Goal: Task Accomplishment & Management: Complete application form

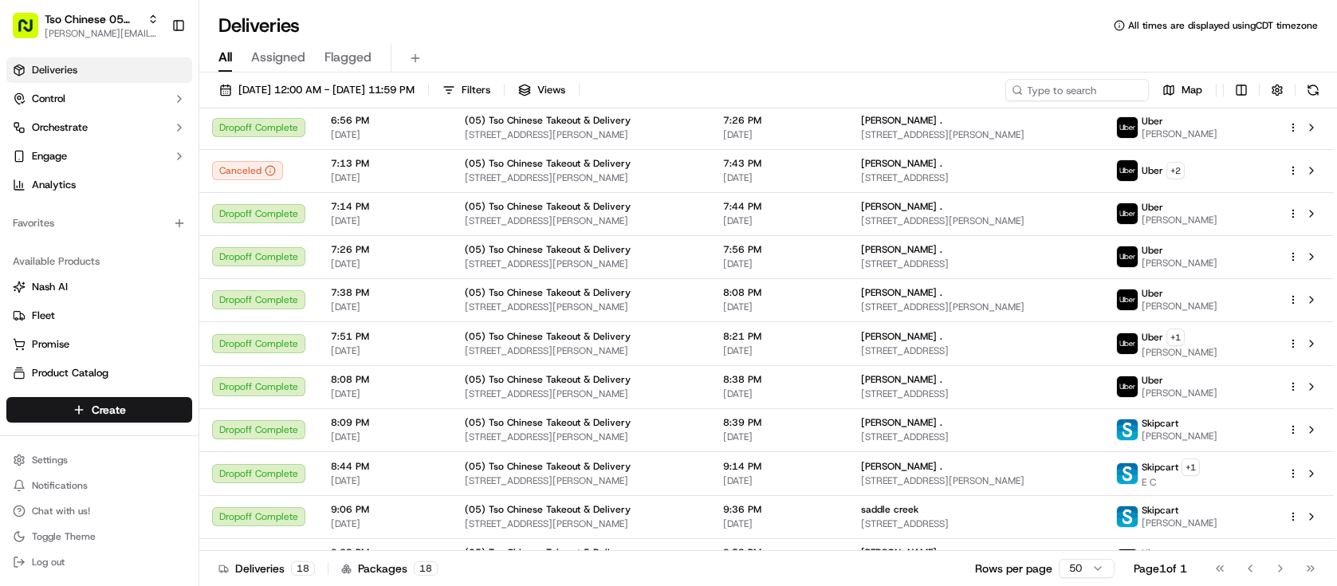
scroll to position [367, 0]
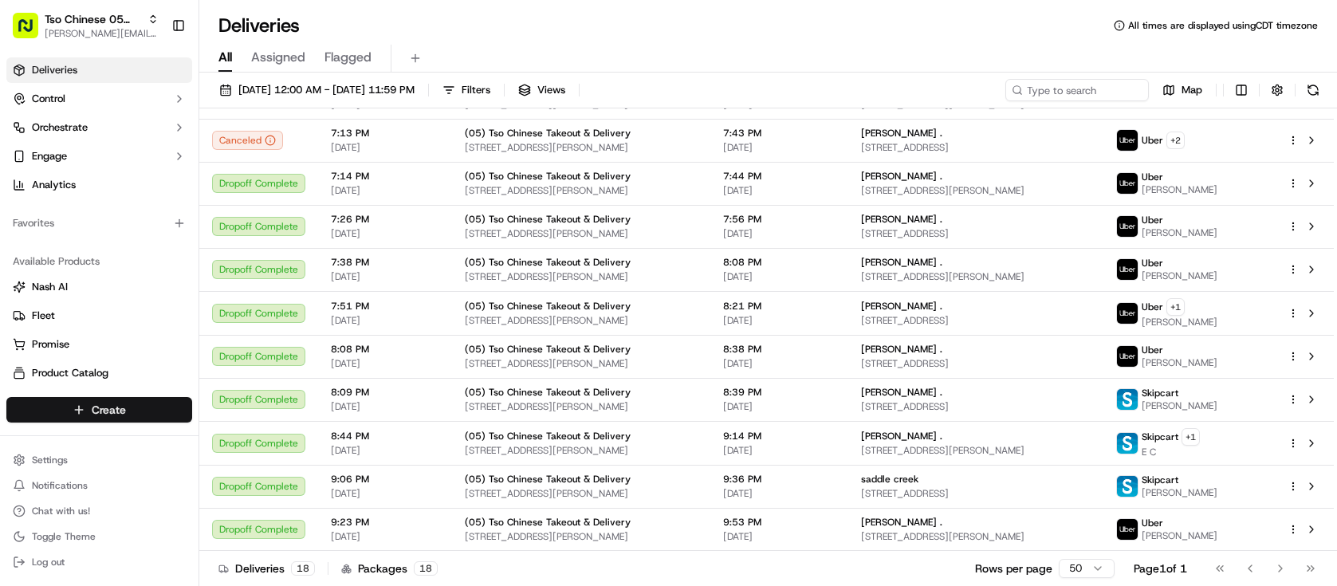
click at [154, 405] on html "Tso Chinese 05 Menchaca [EMAIL_ADDRESS][DOMAIN_NAME] Toggle Sidebar Deliveries …" at bounding box center [668, 293] width 1337 height 586
click at [289, 436] on link "Delivery" at bounding box center [288, 439] width 178 height 29
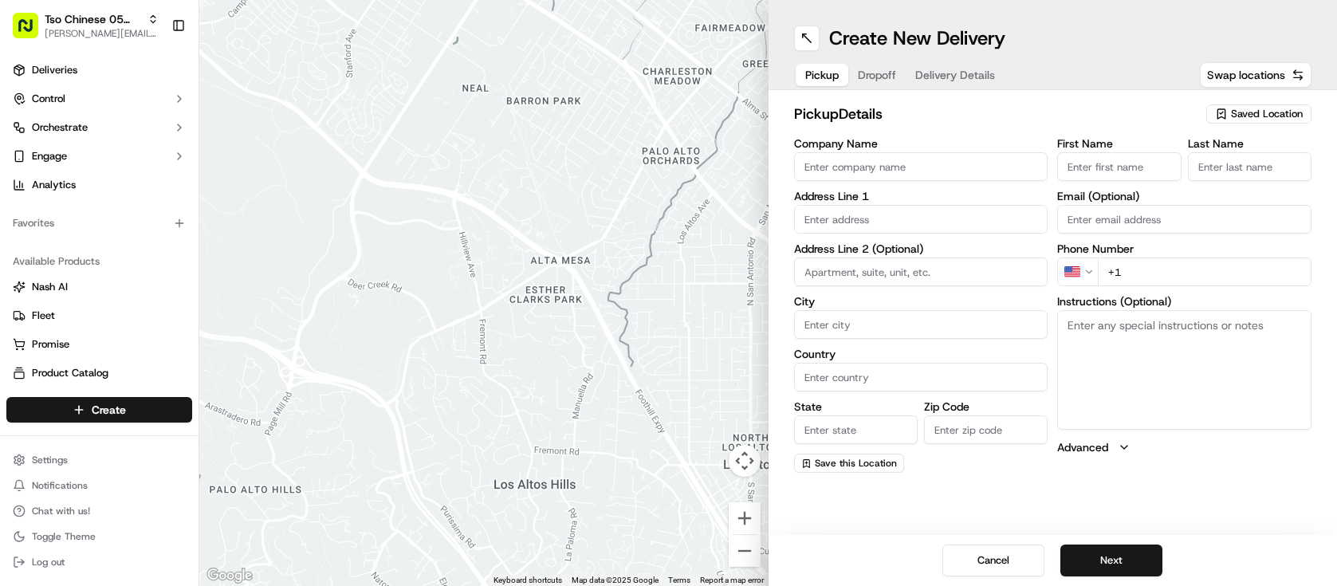
click at [1234, 116] on span "Saved Location" at bounding box center [1267, 114] width 72 height 14
click at [1234, 178] on span "(05) Tso Chinese Takeout & Delivery (05)" at bounding box center [1231, 174] width 196 height 14
type input "(05) Tso Chinese Takeout & Delivery"
type input "[STREET_ADDRESS][PERSON_NAME]"
type input "Ste 100"
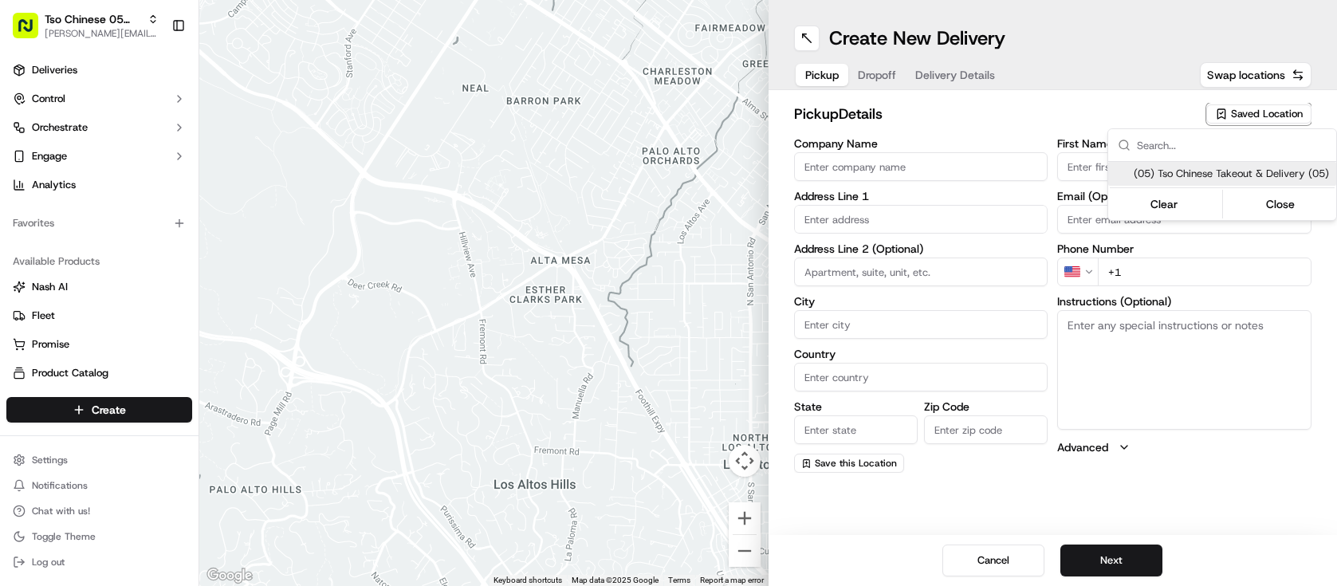
type input "Austin"
type input "US"
type input "[GEOGRAPHIC_DATA]"
type input "78748"
type input "Tso Chinese"
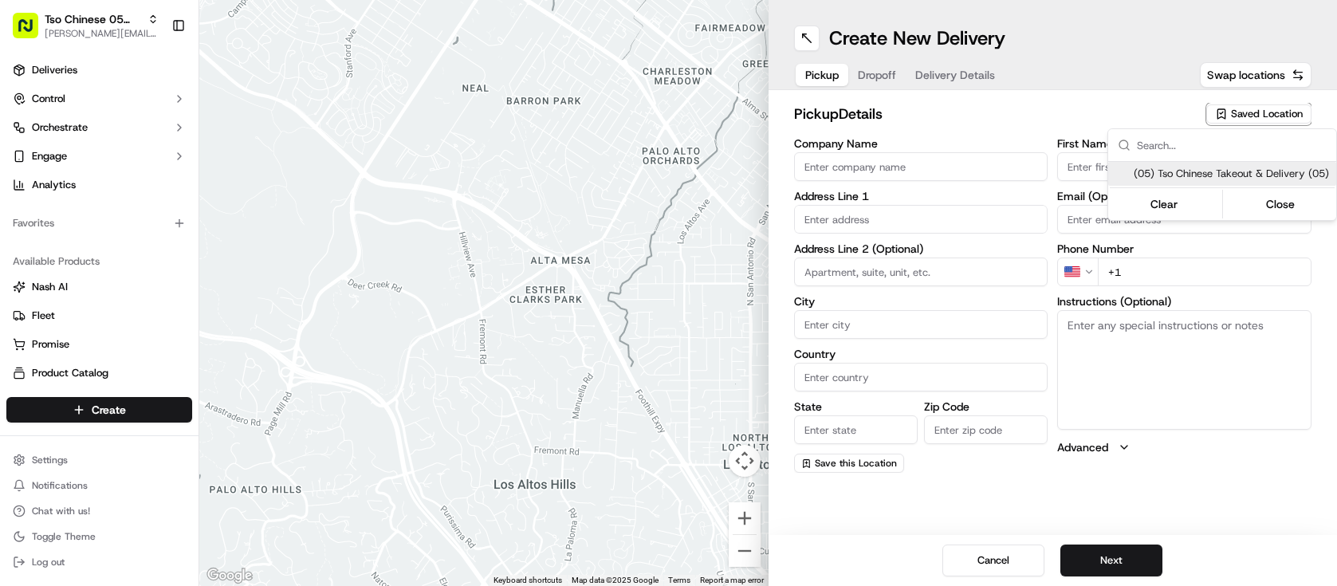
type input "[PERSON_NAME] Manager"
type input "[EMAIL_ADDRESS][DOMAIN_NAME]"
type input "[PHONE_NUMBER]"
type textarea "Submit a picture displaying address & food as Proof of Delivery. Envía una foto…"
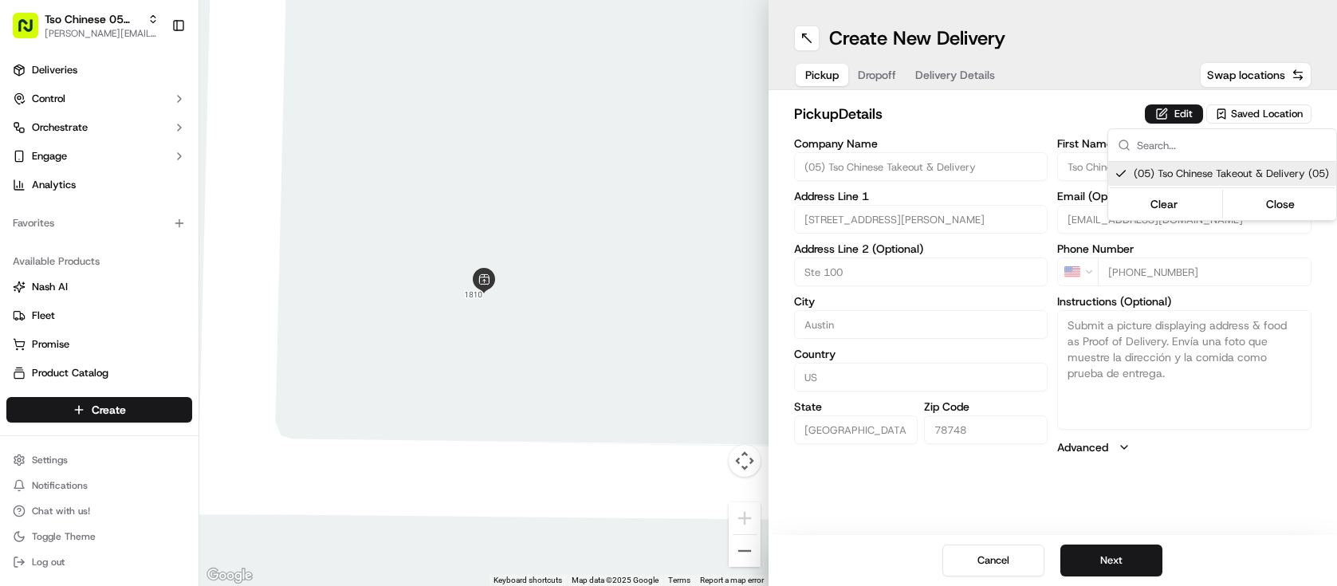
click at [1048, 141] on html "Tso Chinese 05 Menchaca [EMAIL_ADDRESS][DOMAIN_NAME] Toggle Sidebar Deliveries …" at bounding box center [668, 293] width 1337 height 586
click at [878, 70] on span "Dropoff" at bounding box center [877, 75] width 38 height 16
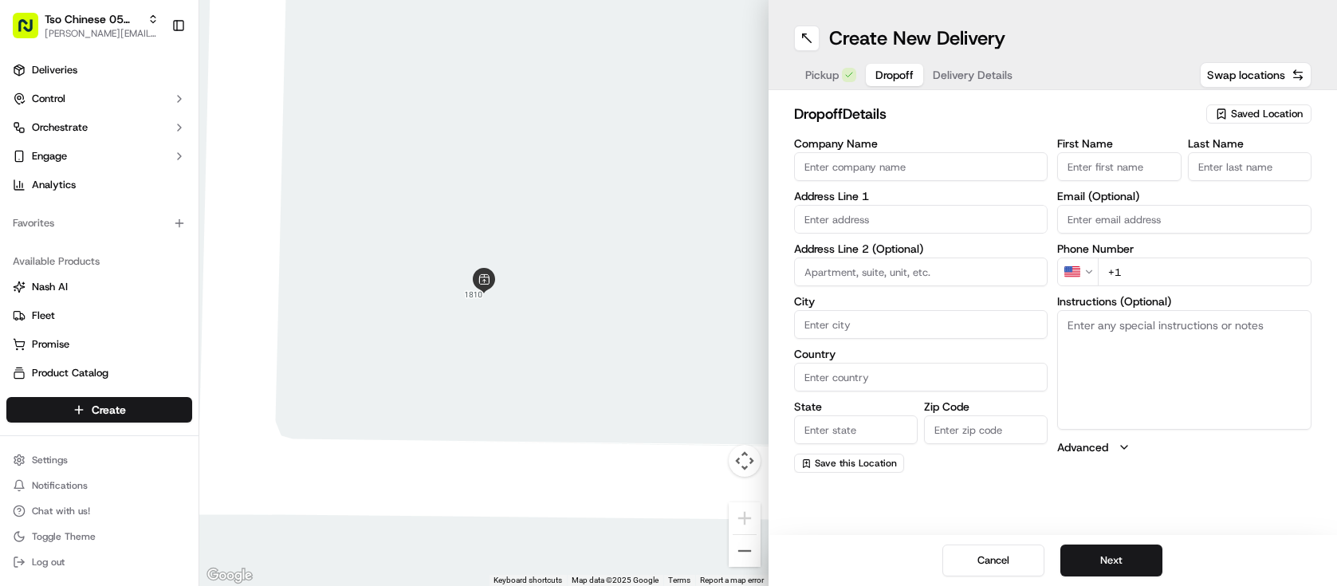
click at [931, 218] on input "text" at bounding box center [921, 219] width 254 height 29
paste input "9104 Beechnut Dr"
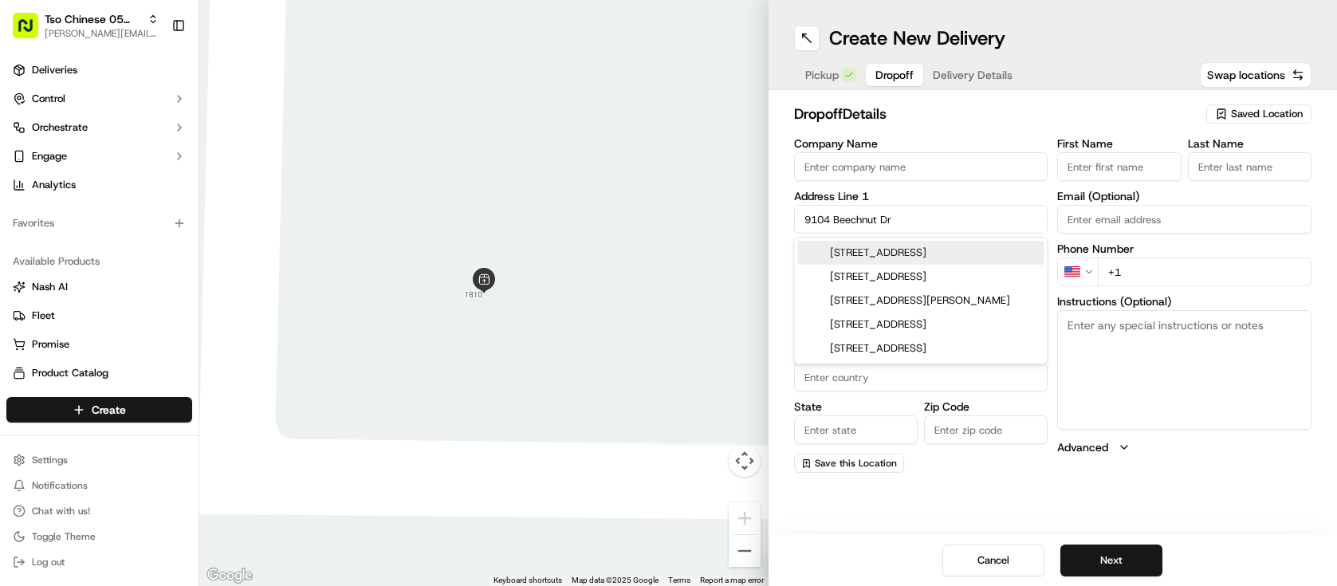
click at [941, 248] on div "[STREET_ADDRESS]" at bounding box center [921, 253] width 246 height 24
type input "[STREET_ADDRESS]"
type input "Austin"
type input "[GEOGRAPHIC_DATA]"
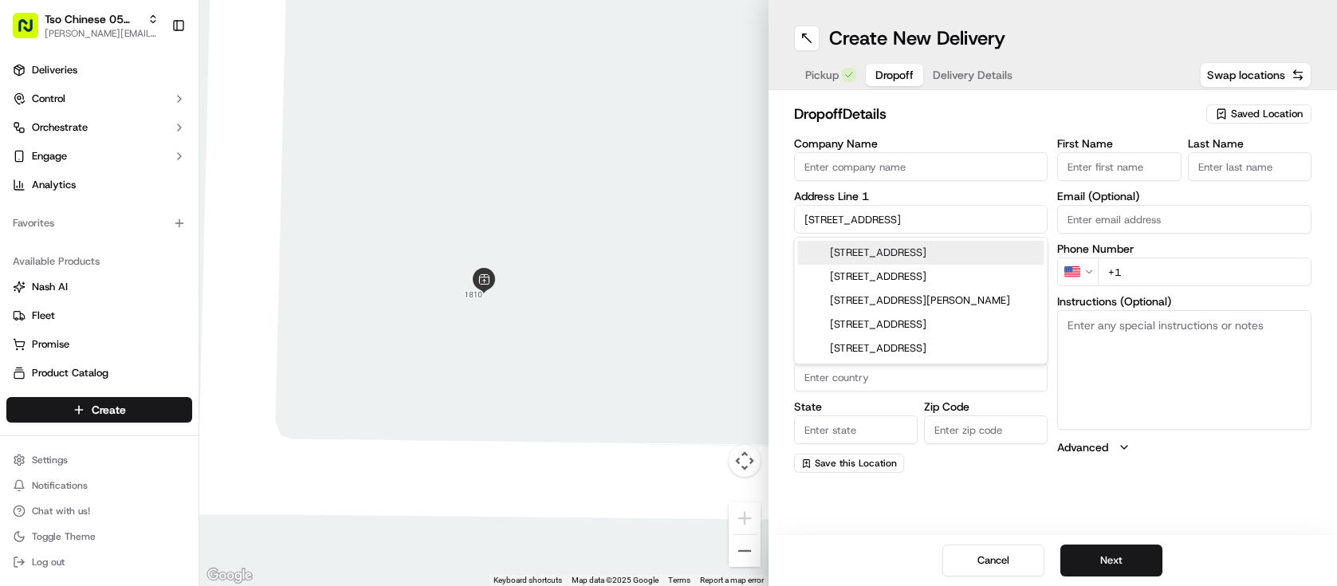
type input "78748"
type input "[STREET_ADDRESS]"
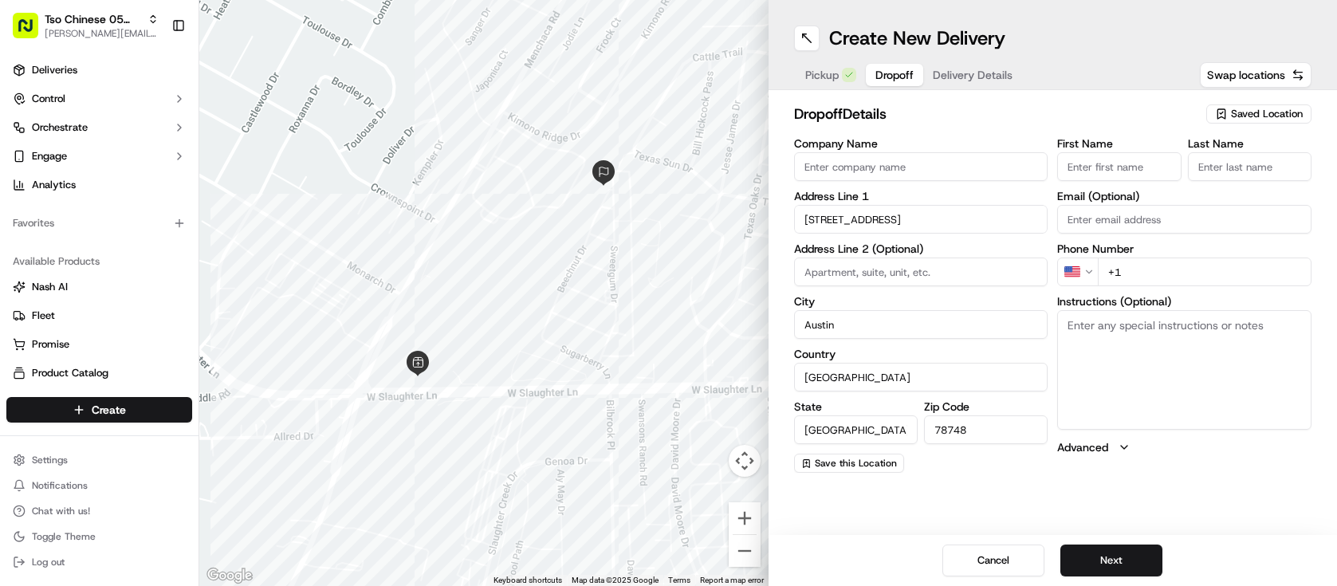
click at [1090, 167] on input "First Name" at bounding box center [1119, 166] width 124 height 29
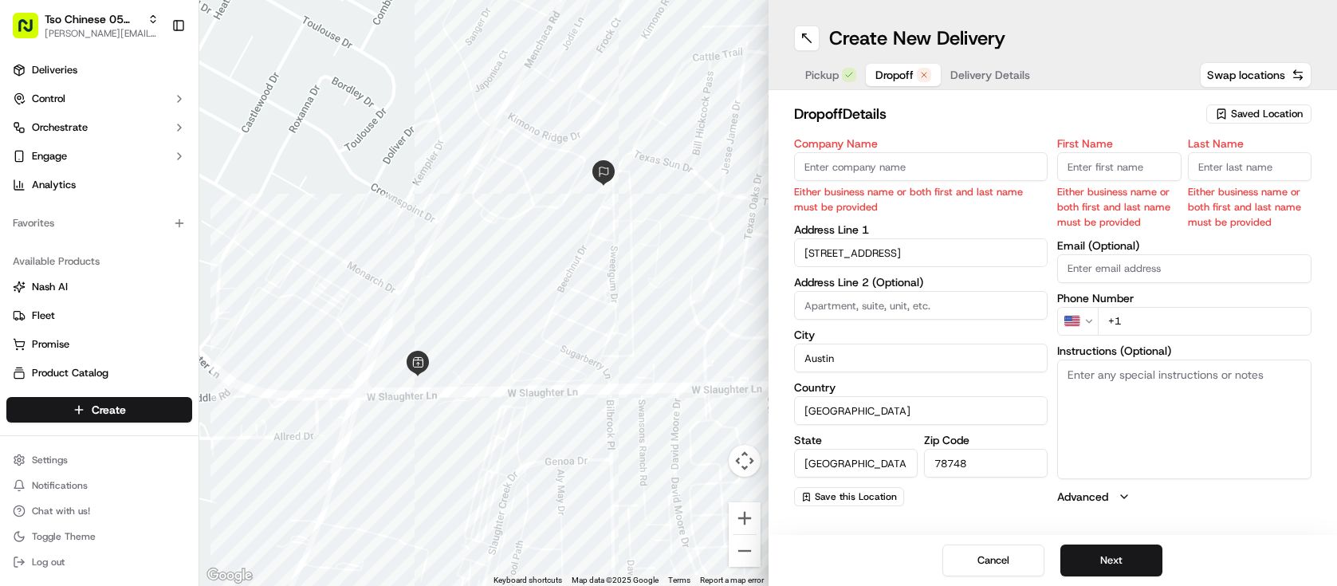
paste input "[PERSON_NAME]"
type input "[PERSON_NAME]"
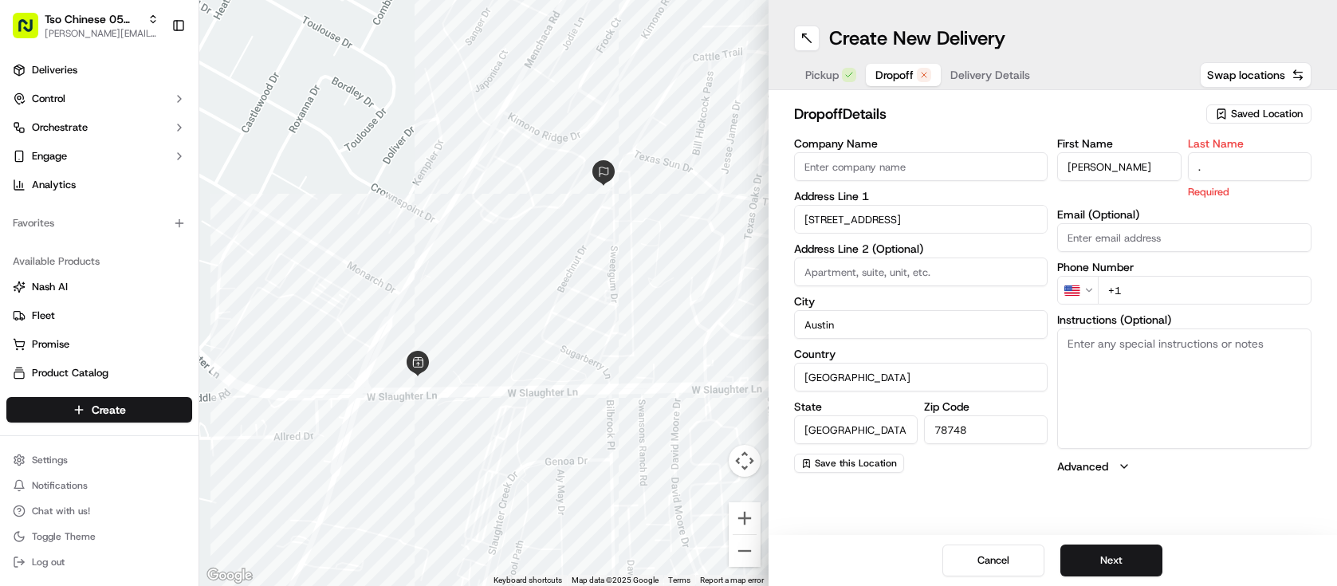
type input "."
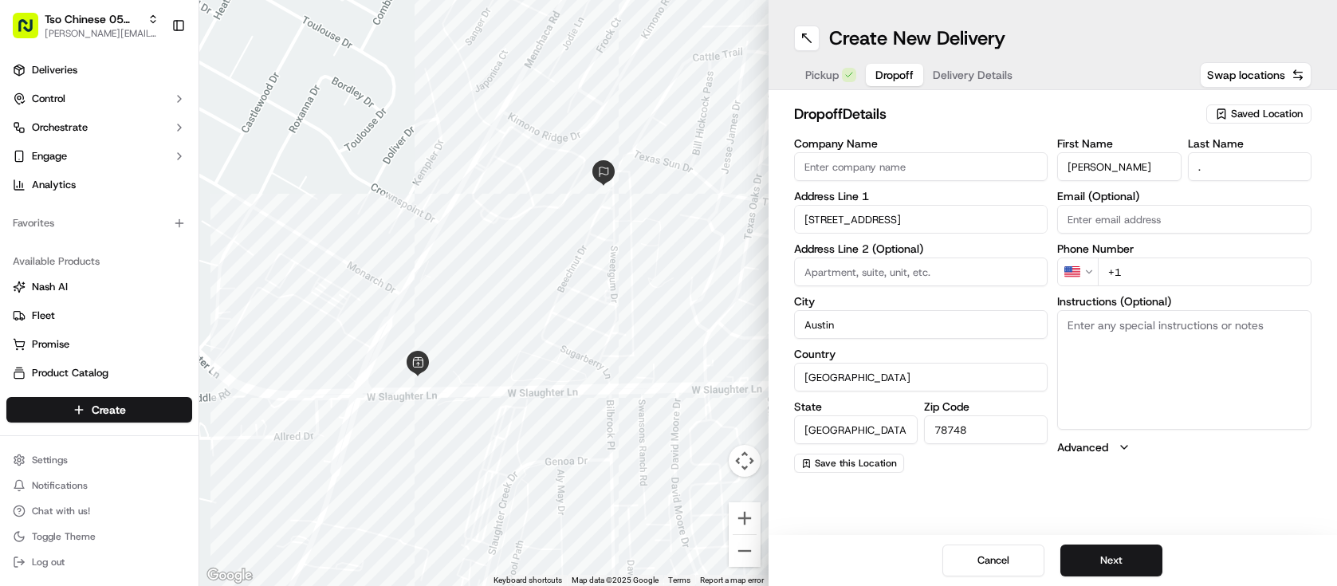
click at [1015, 130] on div "dropoff Details Saved Location" at bounding box center [1053, 117] width 518 height 29
click at [1176, 278] on input "+1" at bounding box center [1204, 271] width 214 height 29
paste input "[PHONE_NUMBER]"
type input "[PHONE_NUMBER]"
click at [978, 64] on button "Delivery Details" at bounding box center [972, 75] width 99 height 22
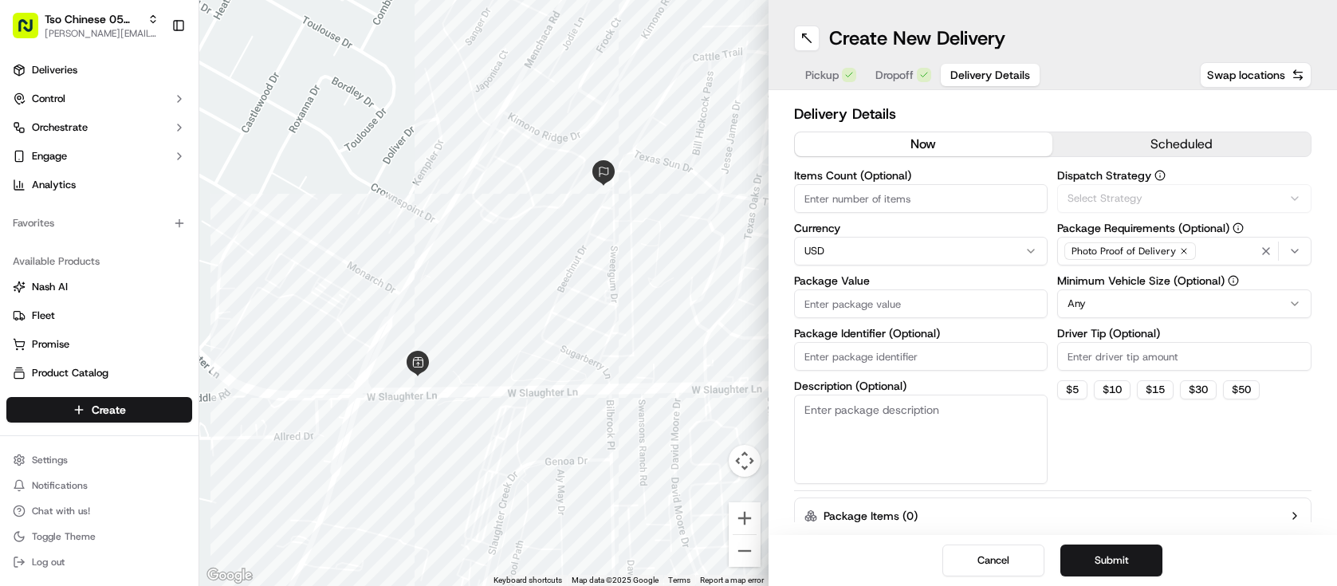
click at [978, 64] on button "Delivery Details" at bounding box center [989, 75] width 99 height 22
click at [1100, 339] on label "Driver Tip (Optional)" at bounding box center [1184, 333] width 254 height 11
click at [1100, 342] on input "Driver Tip (Optional)" at bounding box center [1184, 356] width 254 height 29
type input "2.00"
click at [1100, 199] on span "Via Automation" at bounding box center [1103, 198] width 73 height 14
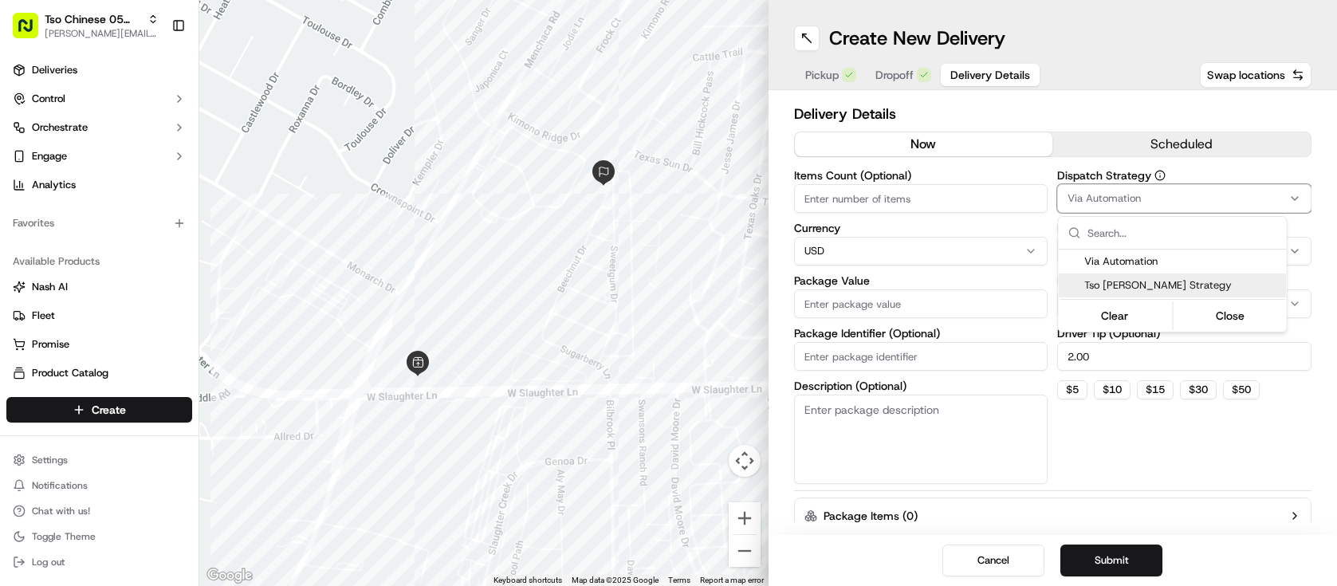
click at [1148, 289] on span "Tso [PERSON_NAME] Strategy" at bounding box center [1182, 285] width 196 height 14
click at [959, 190] on html "Tso Chinese 05 Menchaca [EMAIL_ADDRESS][DOMAIN_NAME] Toggle Sidebar Deliveries …" at bounding box center [668, 293] width 1337 height 586
click at [959, 190] on input "Items Count (Optional)" at bounding box center [921, 198] width 254 height 29
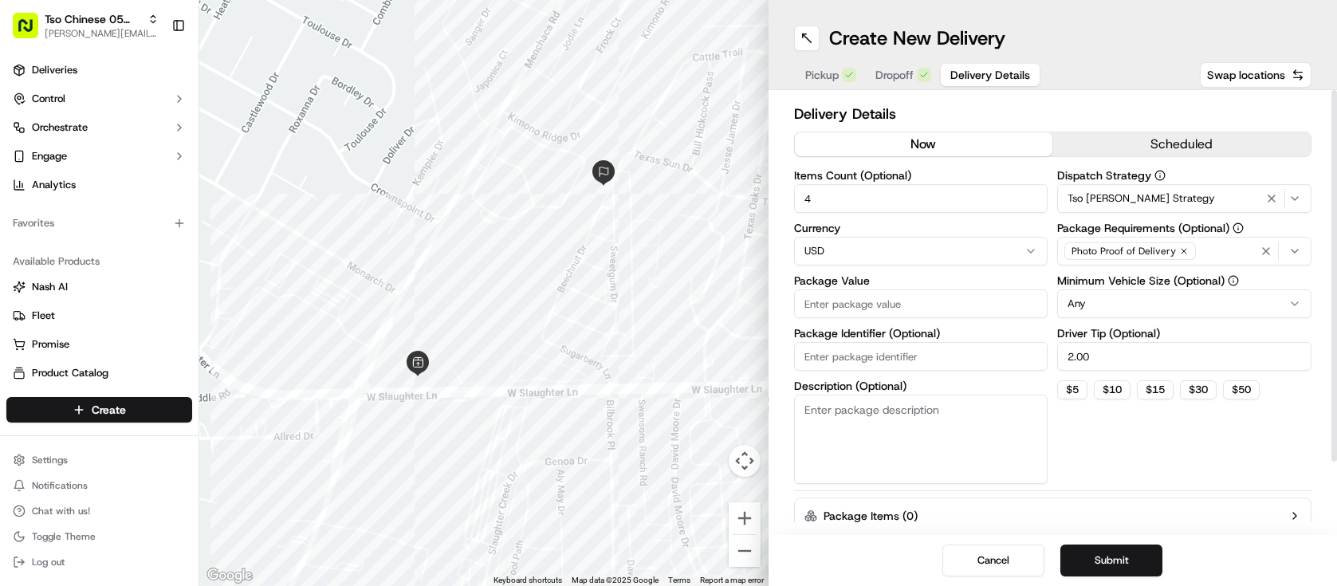
type input "4"
click at [978, 303] on input "Package Value" at bounding box center [921, 303] width 254 height 29
paste input "51.53"
type input "51.53"
click at [964, 370] on div "Items Count (Optional) 4 Currency USD Package Value 51.53 Package Identifier (O…" at bounding box center [921, 327] width 254 height 314
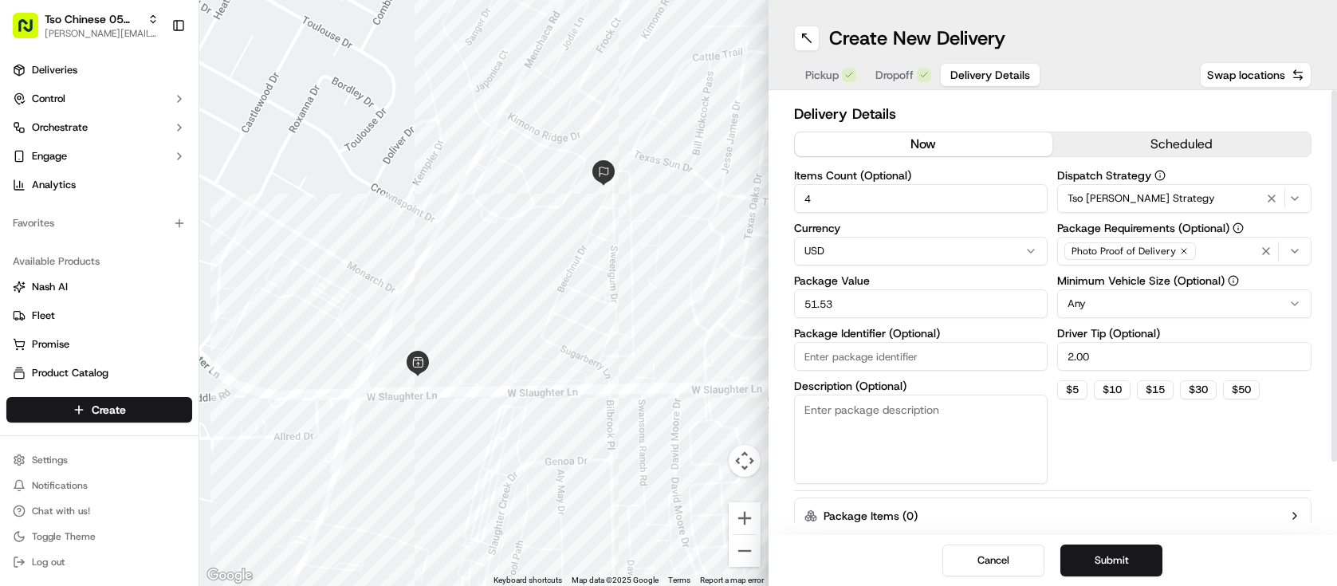
paste input "#ORMBPRP"
type input "ORMBPRP"
click at [1143, 419] on div "Dispatch Strategy Tso [PERSON_NAME] Strategy Package Requirements (Optional) Ph…" at bounding box center [1184, 327] width 254 height 314
click at [1115, 561] on button "Submit" at bounding box center [1111, 560] width 102 height 32
